Goal: Browse casually: Explore the website without a specific task or goal

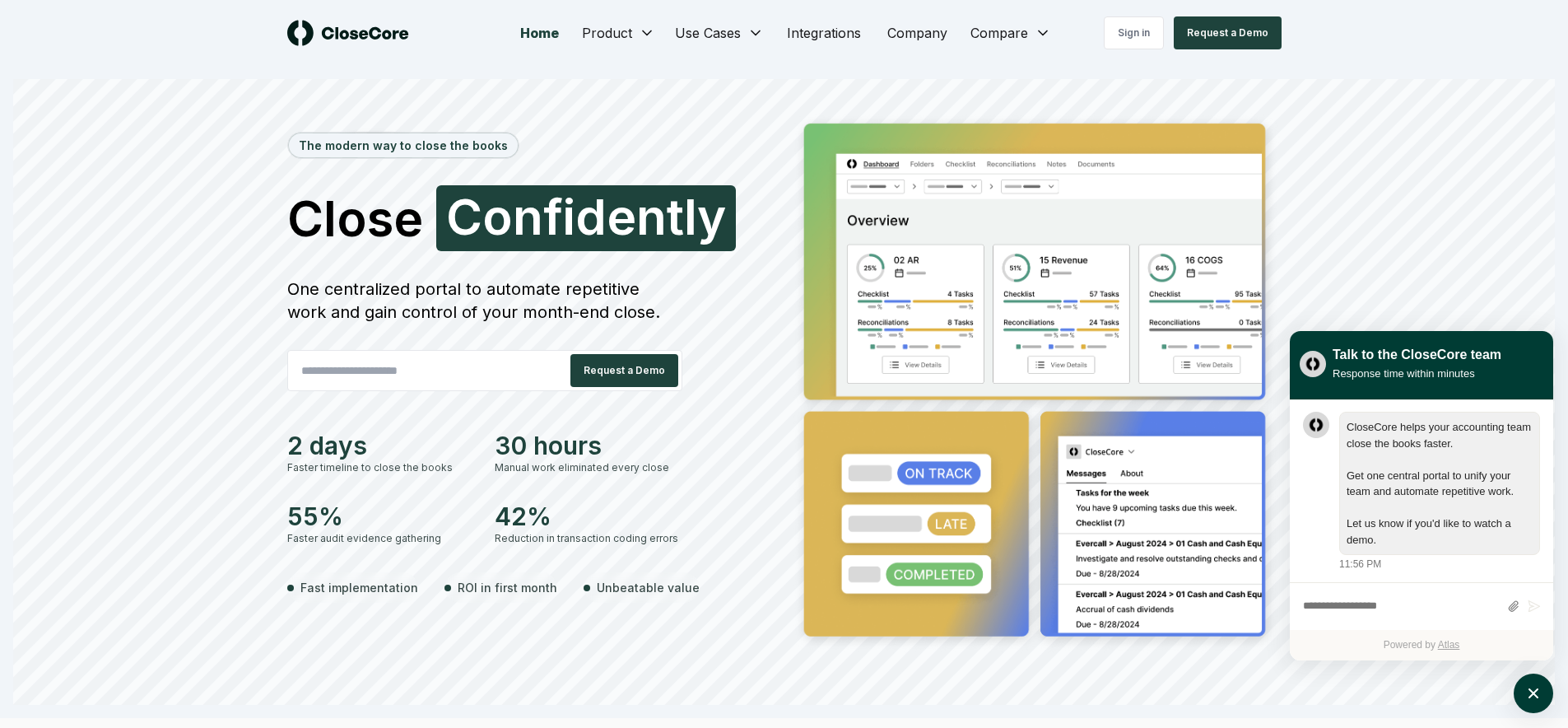
scroll to position [1, 0]
click at [1531, 697] on icon "atlas-launcher" at bounding box center [1533, 694] width 14 height 14
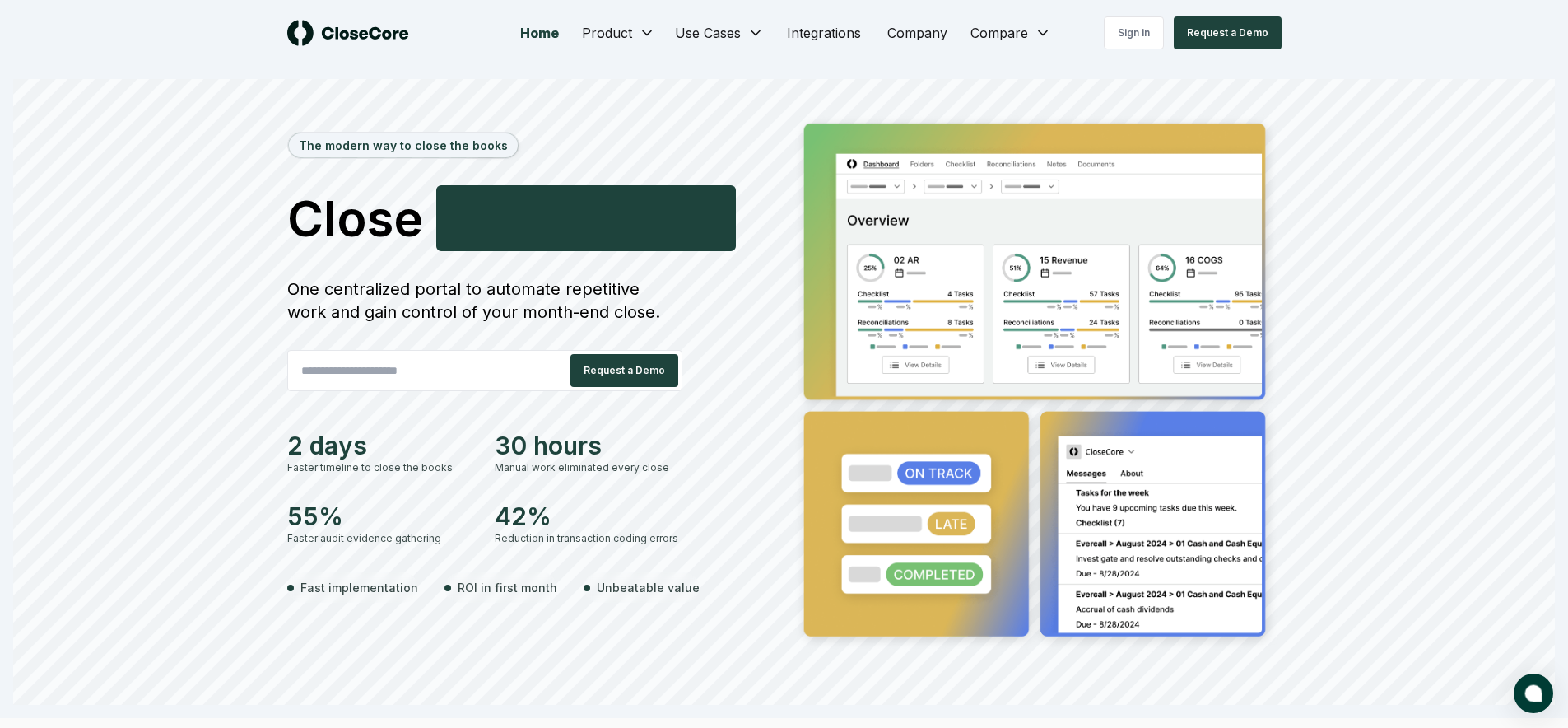
click at [1408, 393] on div "The modern way to close the books Close Faster C o n f i d e n t l y One centra…" at bounding box center [784, 408] width 1542 height 593
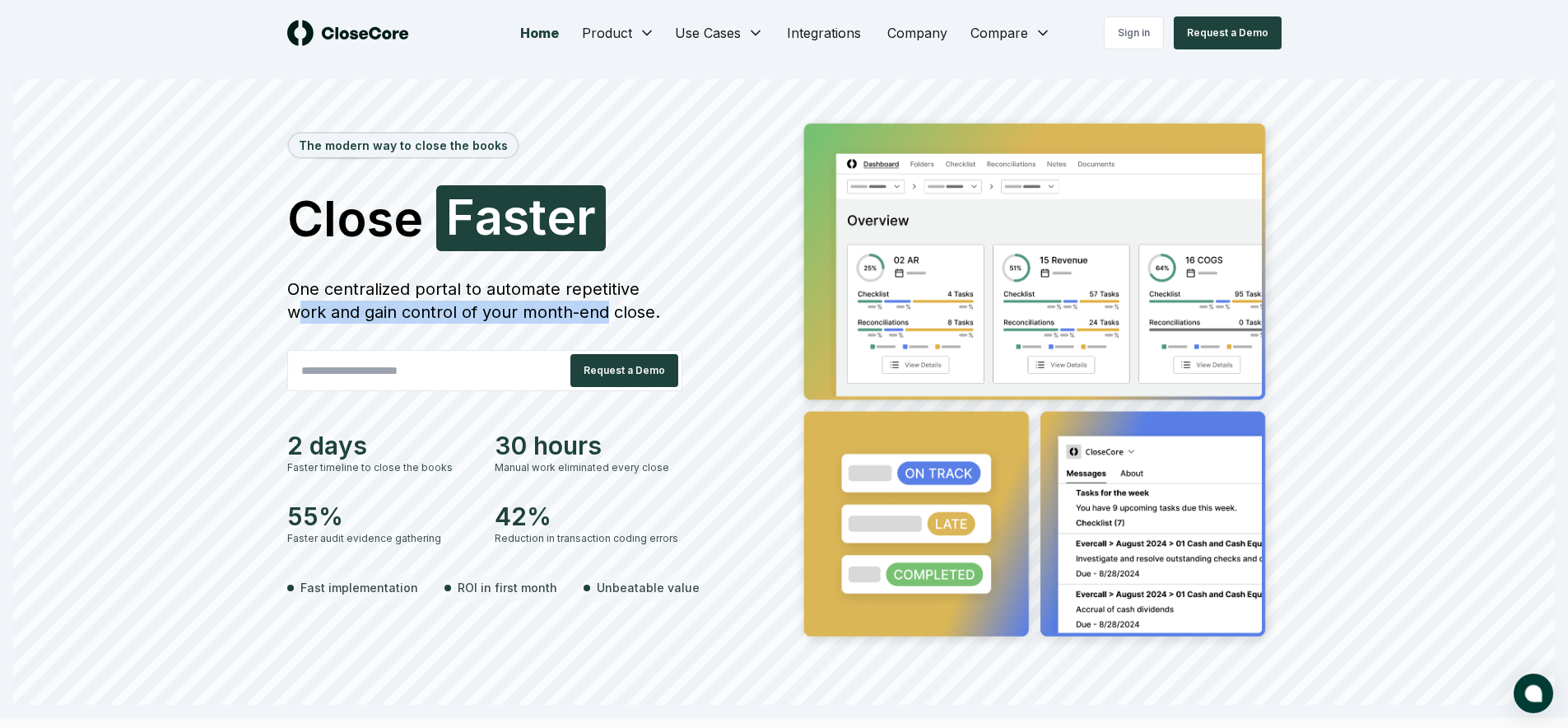
drag, startPoint x: 644, startPoint y: 289, endPoint x: 540, endPoint y: 315, distance: 107.2
click at [540, 315] on div "One centralized portal to automate repetitive work and gain control of your mon…" at bounding box center [484, 300] width 395 height 46
drag, startPoint x: 554, startPoint y: 294, endPoint x: 573, endPoint y: 318, distance: 30.6
click at [573, 318] on div "One centralized portal to automate repetitive work and gain control of your mon…" at bounding box center [484, 300] width 395 height 46
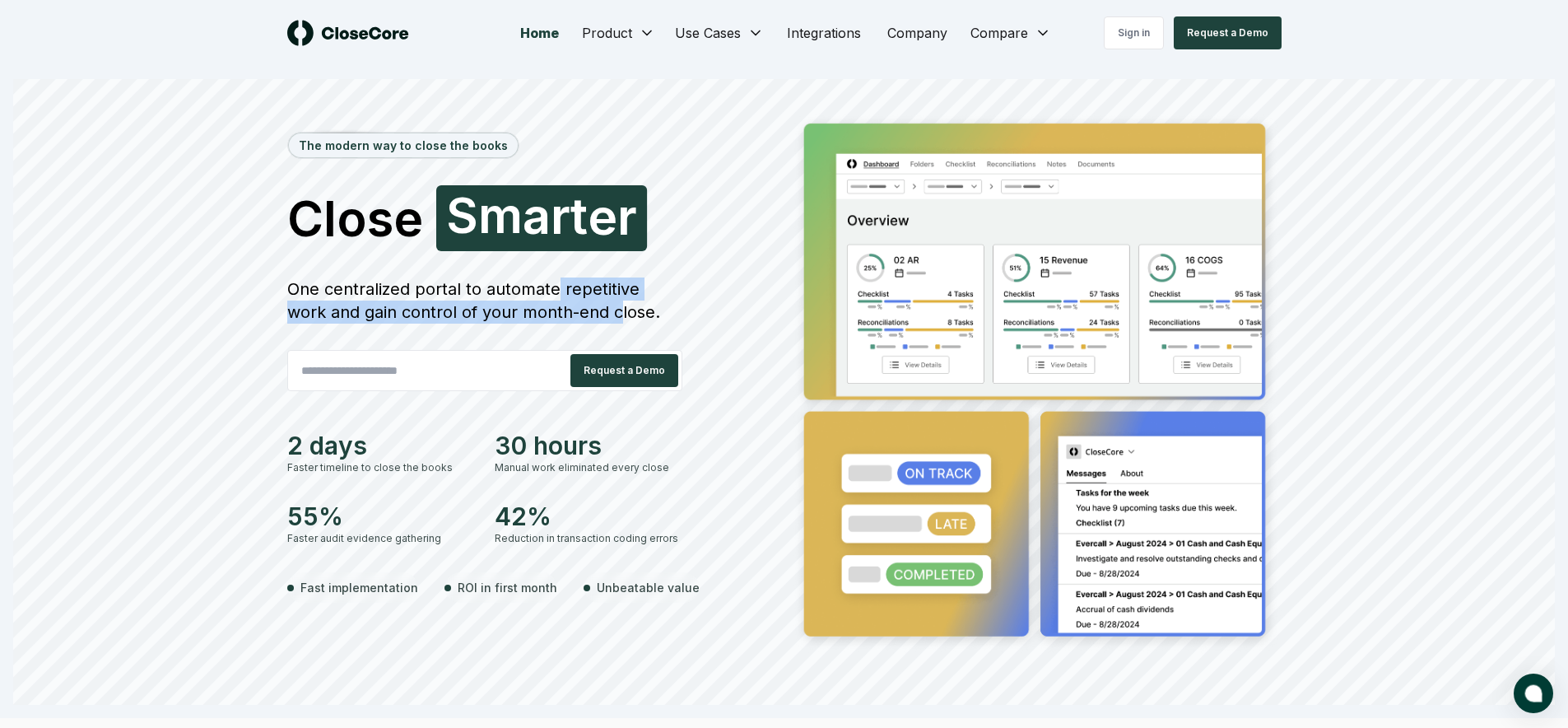
click at [592, 286] on div "One centralized portal to automate repetitive work and gain control of your mon…" at bounding box center [484, 300] width 395 height 46
drag, startPoint x: 597, startPoint y: 281, endPoint x: 602, endPoint y: 309, distance: 28.4
click at [602, 309] on div "One centralized portal to automate repetitive work and gain control of your mon…" at bounding box center [484, 300] width 395 height 46
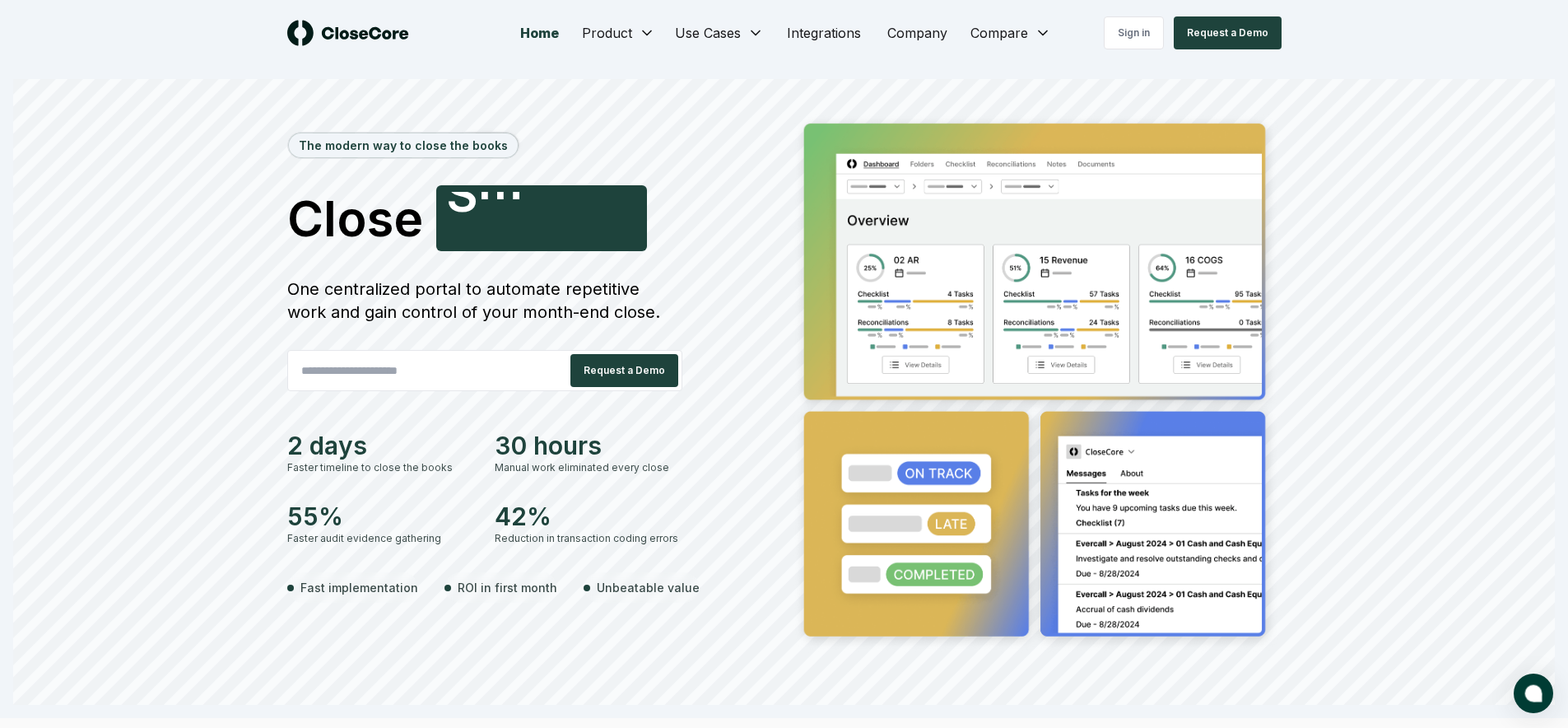
drag, startPoint x: 612, startPoint y: 286, endPoint x: 609, endPoint y: 300, distance: 14.3
click at [609, 299] on div "One centralized portal to automate repetitive work and gain control of your mon…" at bounding box center [484, 300] width 395 height 46
click at [609, 300] on div "One centralized portal to automate repetitive work and gain control of your mon…" at bounding box center [484, 300] width 395 height 46
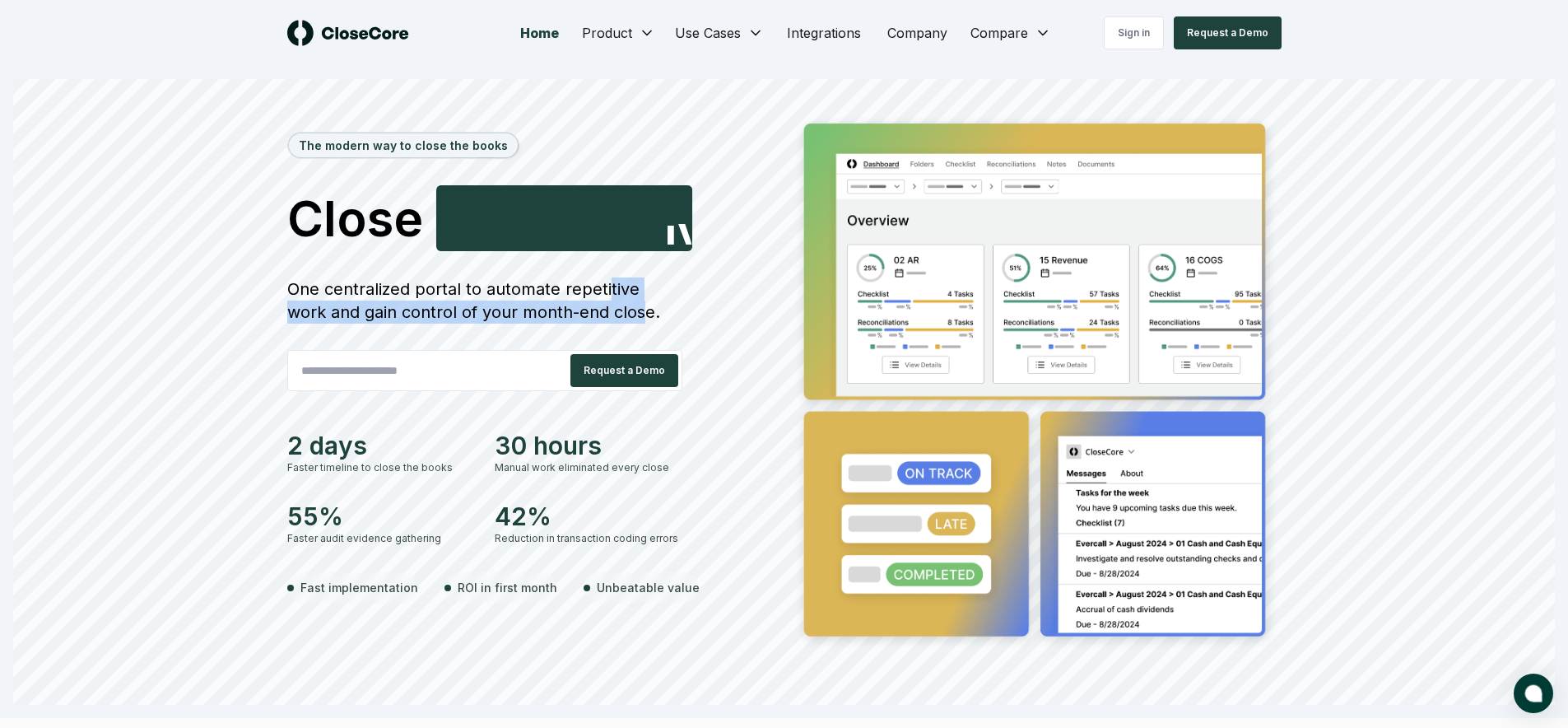
drag, startPoint x: 607, startPoint y: 285, endPoint x: 601, endPoint y: 316, distance: 31.6
click at [601, 316] on div "One centralized portal to automate repetitive work and gain control of your mon…" at bounding box center [484, 300] width 395 height 46
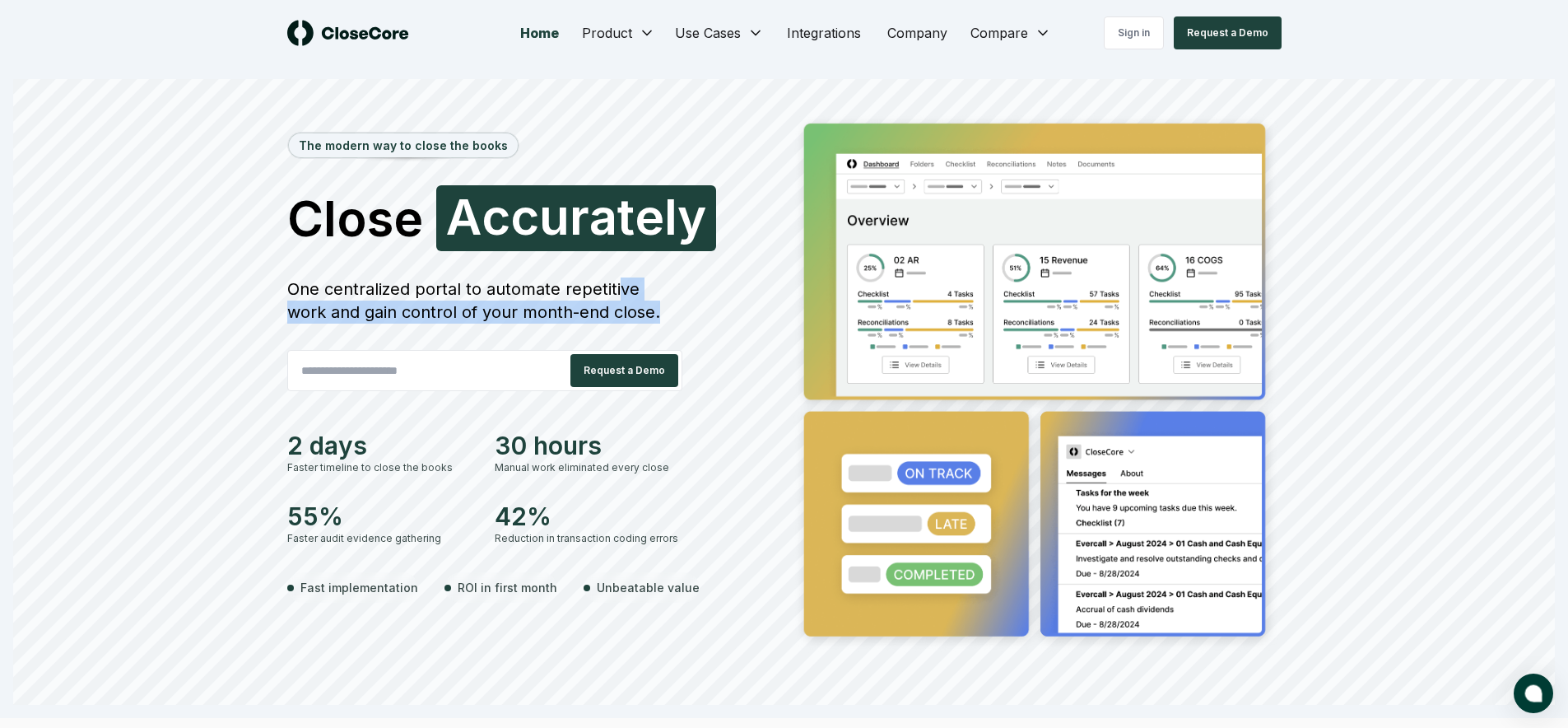
drag, startPoint x: 613, startPoint y: 291, endPoint x: 613, endPoint y: 312, distance: 21.0
click at [613, 312] on div "One centralized portal to automate repetitive work and gain control of your mon…" at bounding box center [484, 300] width 395 height 46
click at [612, 314] on div "One centralized portal to automate repetitive work and gain control of your mon…" at bounding box center [484, 300] width 395 height 46
drag, startPoint x: 611, startPoint y: 294, endPoint x: 610, endPoint y: 309, distance: 15.0
click at [610, 309] on div "One centralized portal to automate repetitive work and gain control of your mon…" at bounding box center [484, 300] width 395 height 46
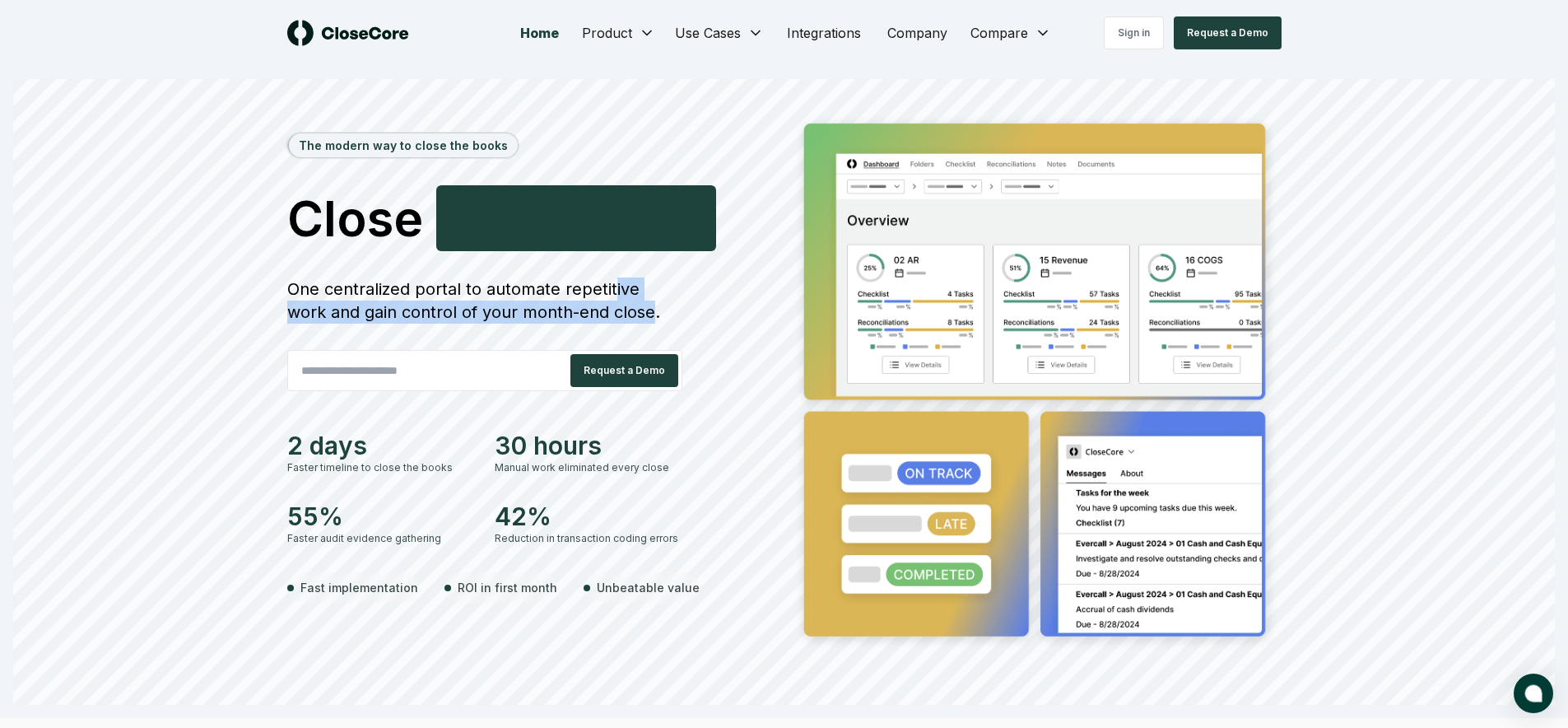
click at [610, 309] on div "One centralized portal to automate repetitive work and gain control of your mon…" at bounding box center [484, 300] width 395 height 46
drag, startPoint x: 611, startPoint y: 294, endPoint x: 611, endPoint y: 307, distance: 13.0
click at [611, 307] on div "One centralized portal to automate repetitive work and gain control of your mon…" at bounding box center [484, 300] width 395 height 46
click at [612, 307] on div "One centralized portal to automate repetitive work and gain control of your mon…" at bounding box center [484, 300] width 395 height 46
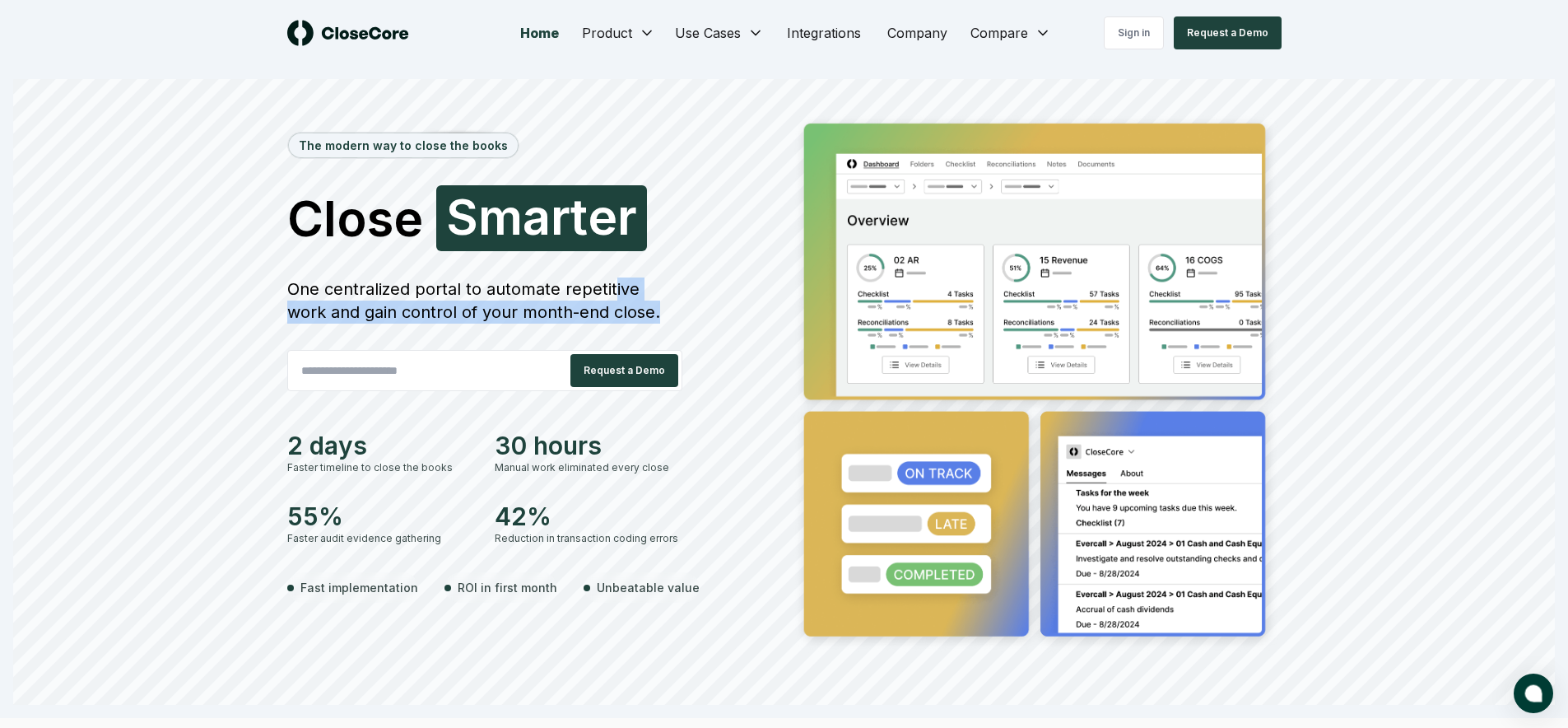
drag, startPoint x: 619, startPoint y: 312, endPoint x: 612, endPoint y: 286, distance: 26.9
click at [612, 286] on div "One centralized portal to automate repetitive work and gain control of your mon…" at bounding box center [484, 300] width 395 height 46
